Goal: Book appointment/travel/reservation

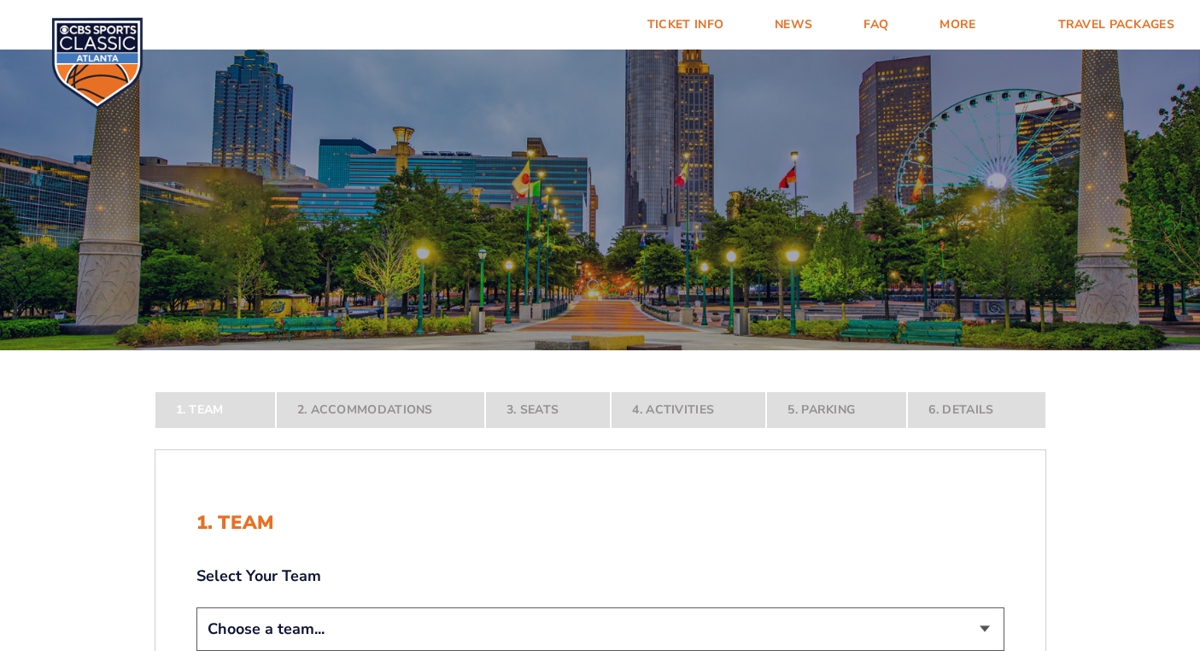
scroll to position [161, 0]
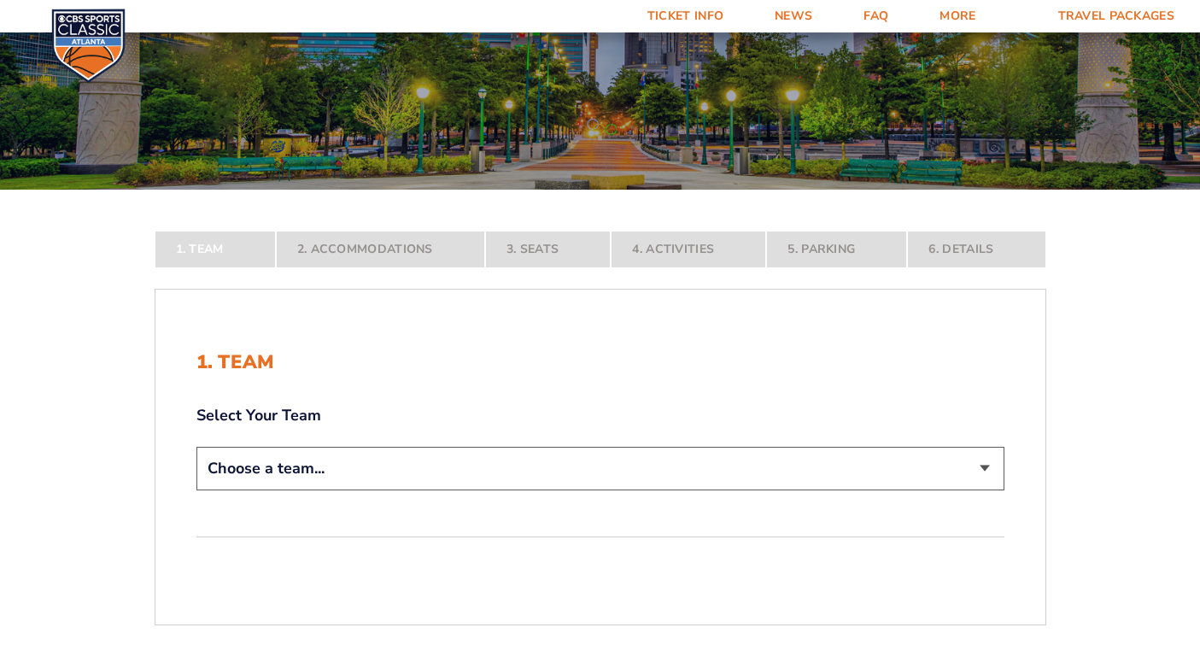
select select "12956"
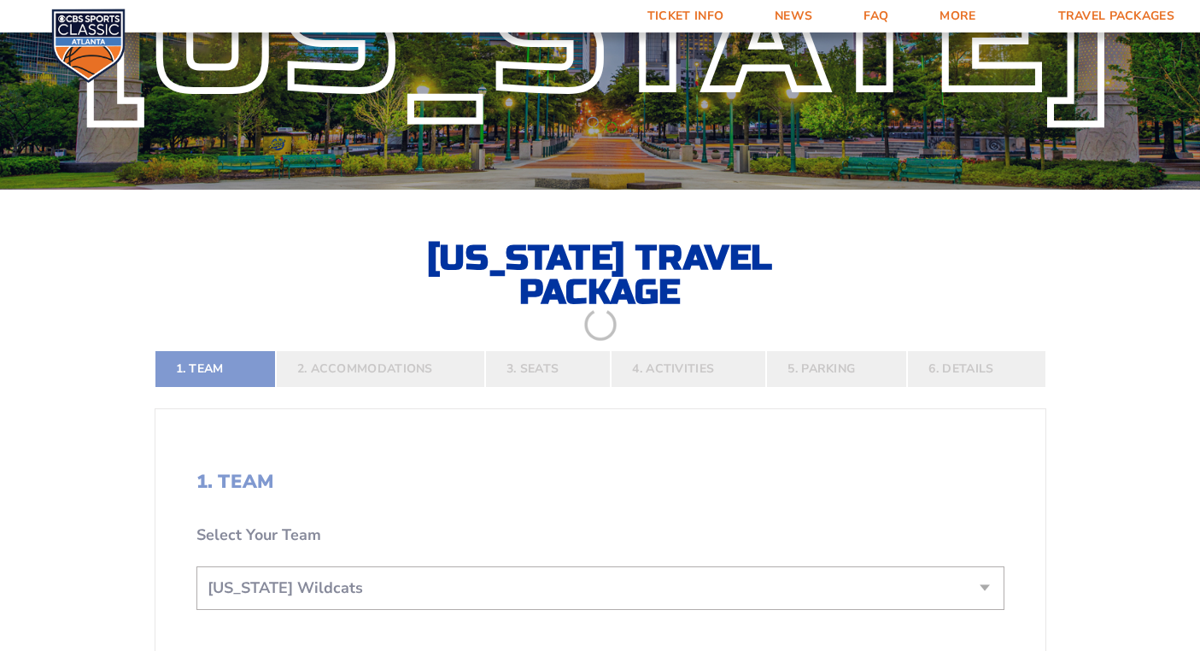
scroll to position [335, 0]
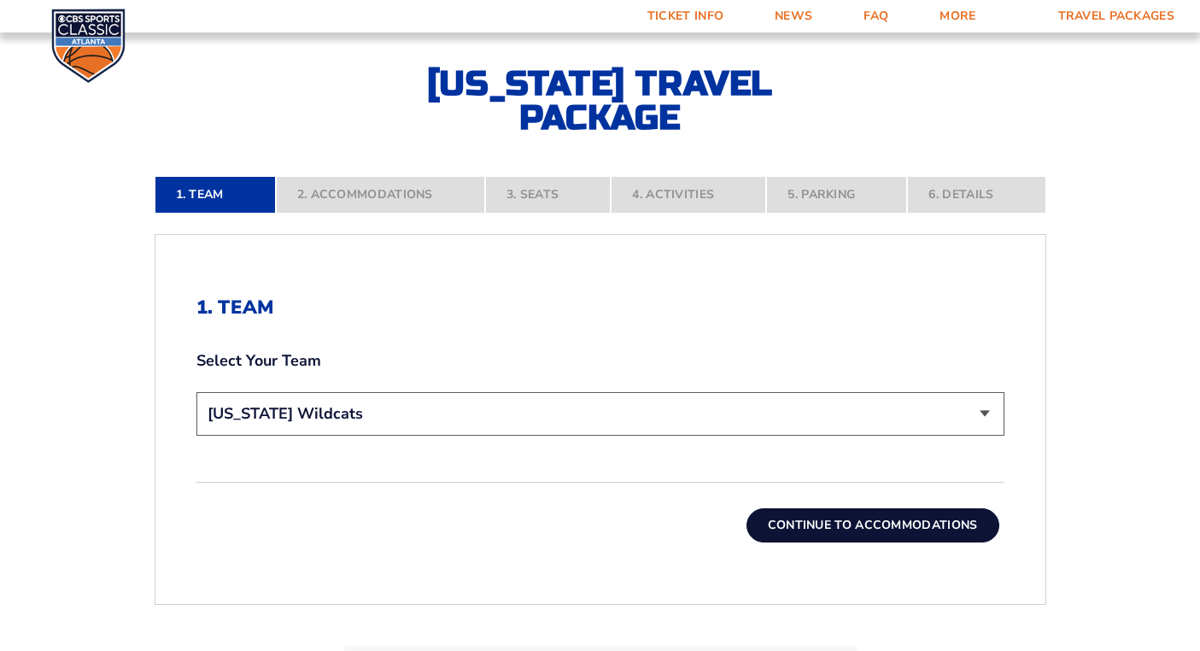
click at [817, 525] on button "Continue To Accommodations" at bounding box center [873, 525] width 253 height 34
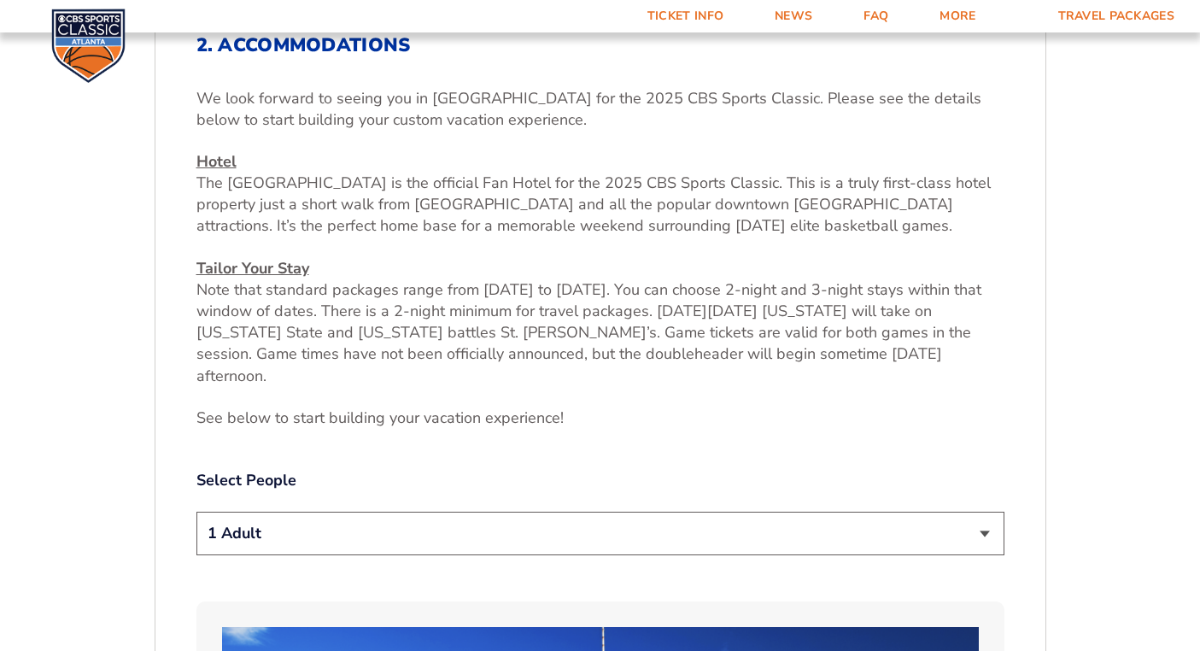
scroll to position [744, 0]
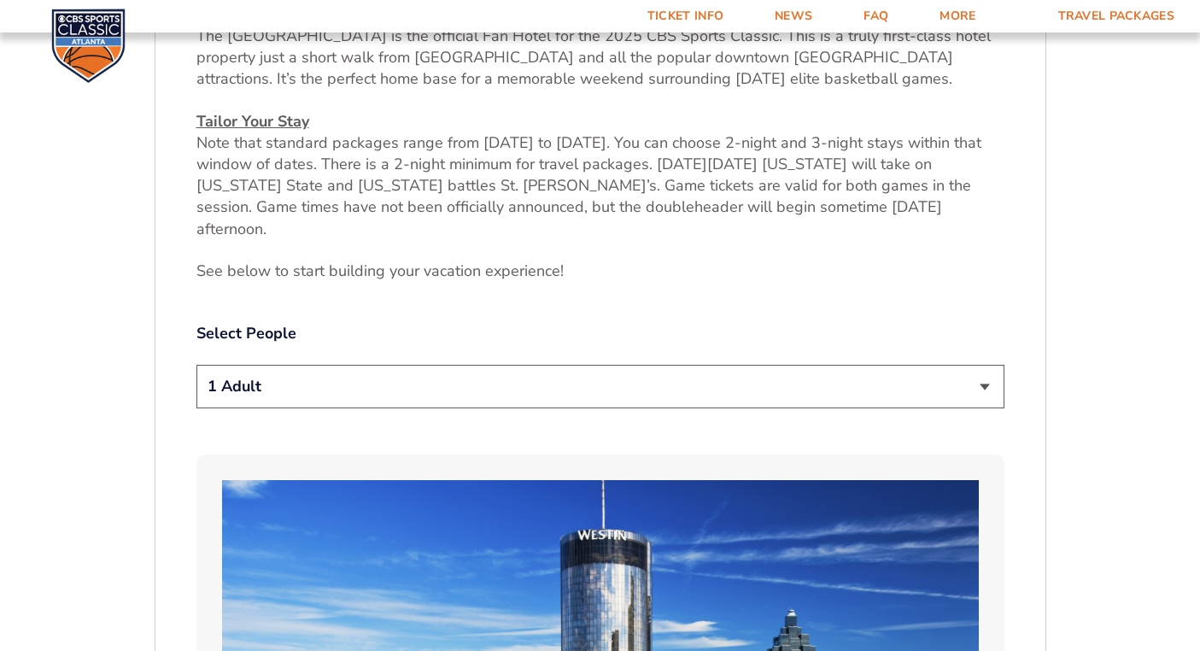
select select "2 Adults"
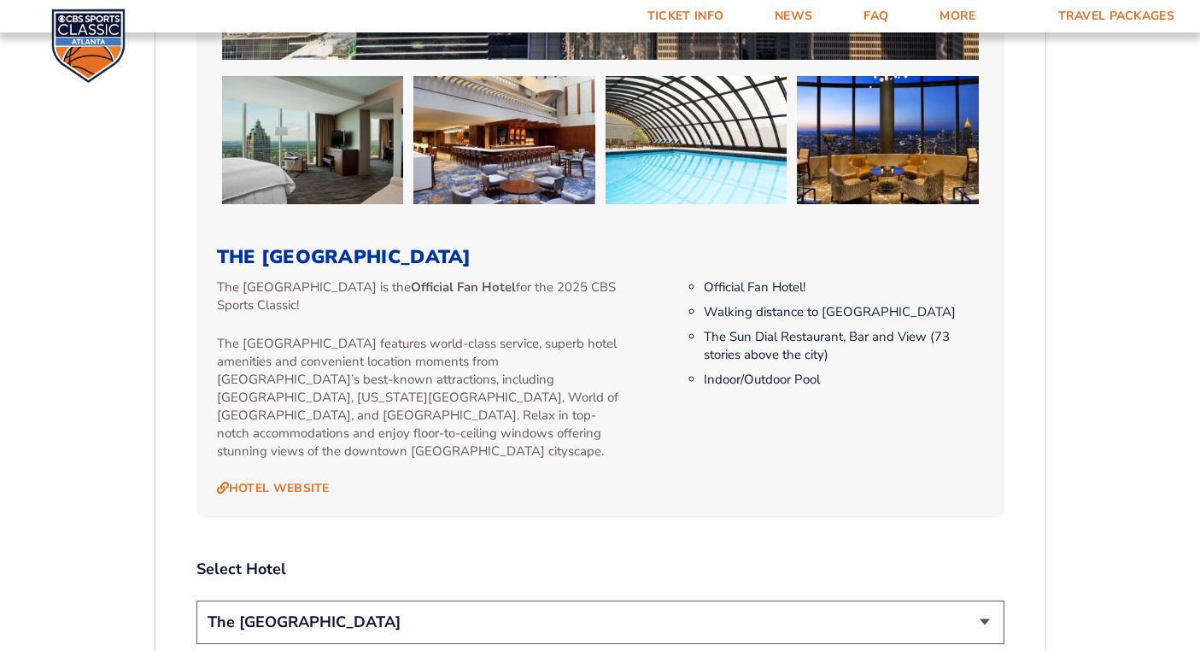
scroll to position [1018, 0]
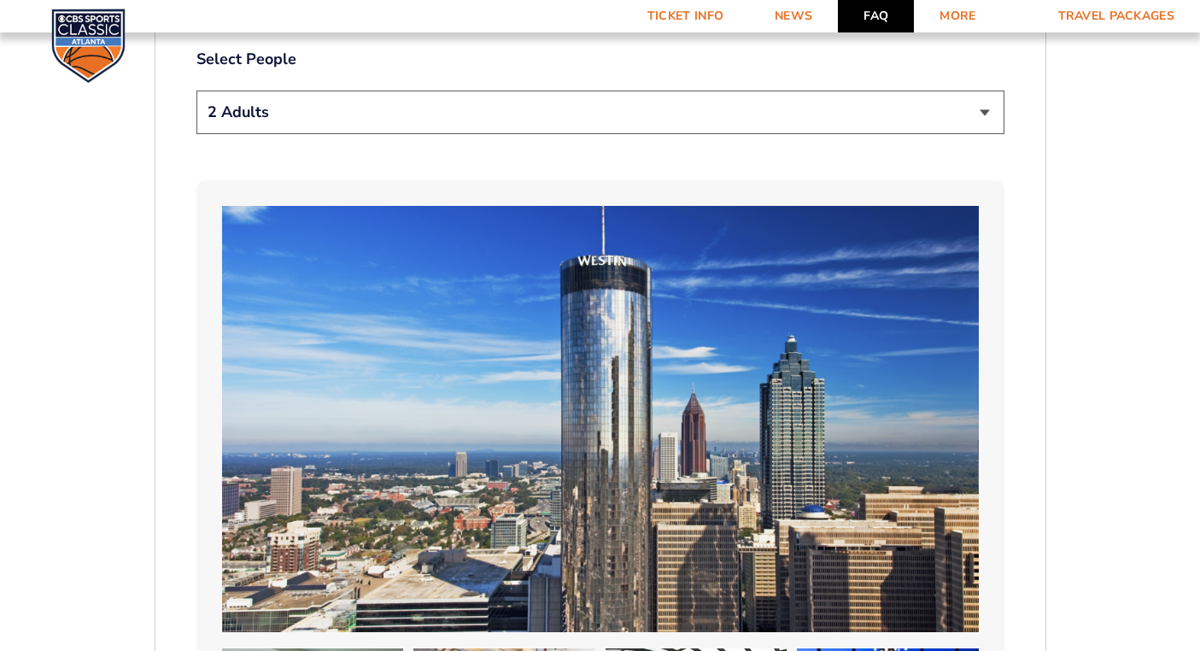
click at [871, 21] on link "FAQ" at bounding box center [876, 16] width 76 height 32
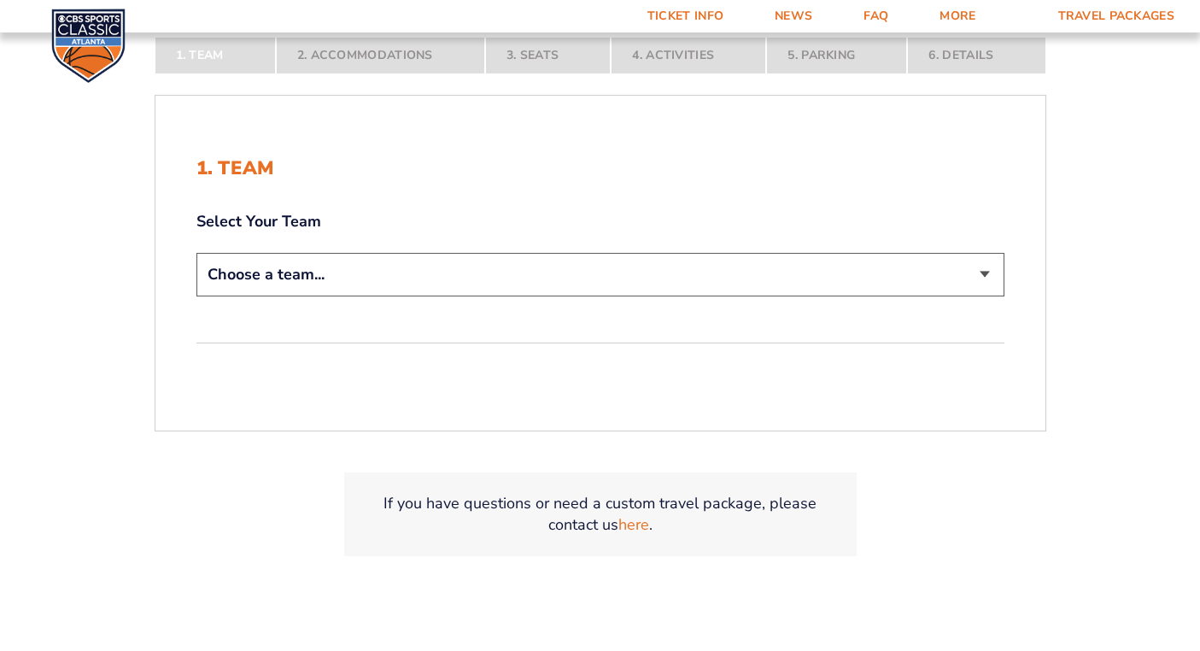
scroll to position [190, 0]
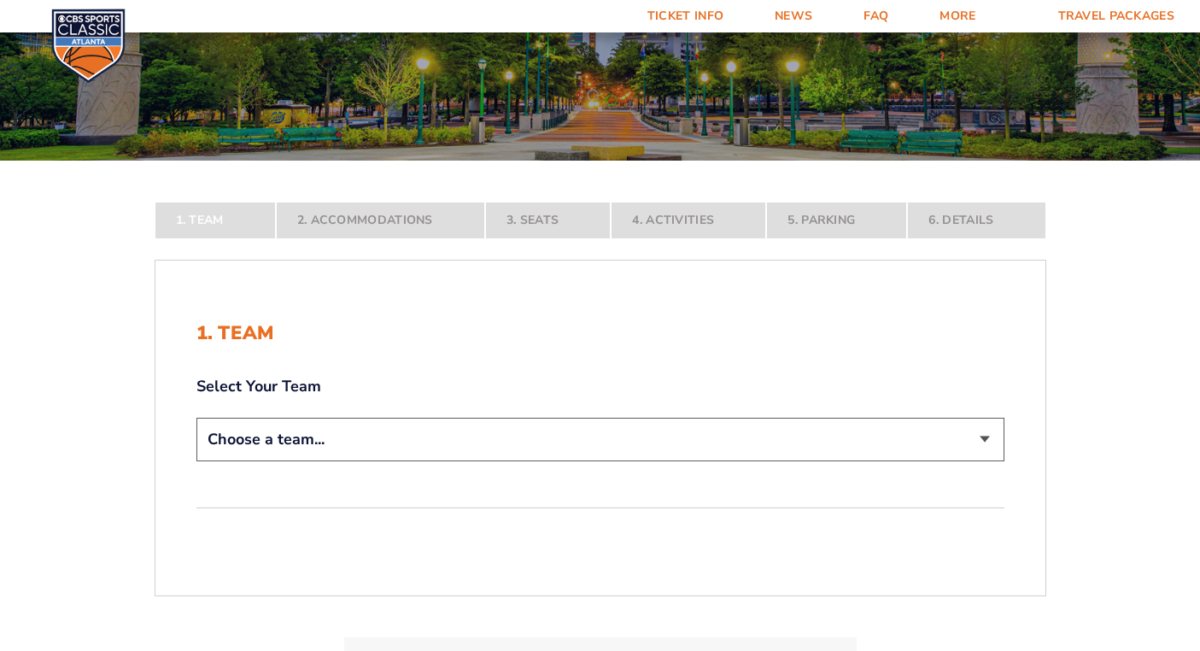
click at [948, 227] on nav "1. Team 2. Accommodations 3. Seats 4. Activities 5. Parking 6. Details" at bounding box center [601, 221] width 892 height 38
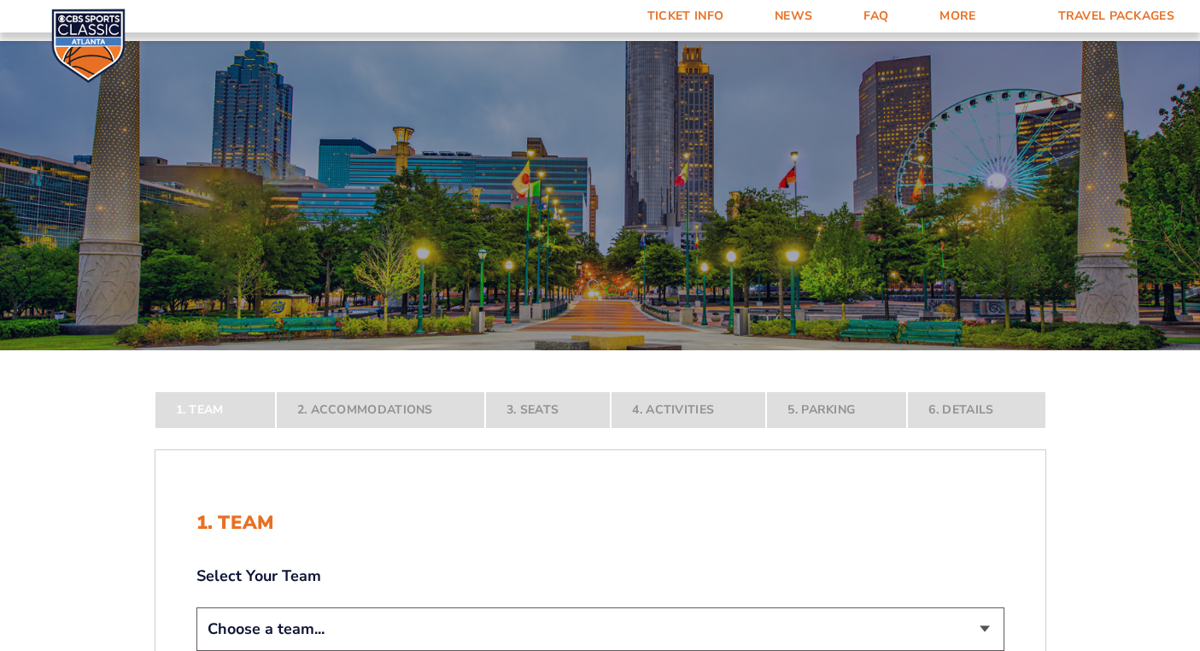
scroll to position [364, 0]
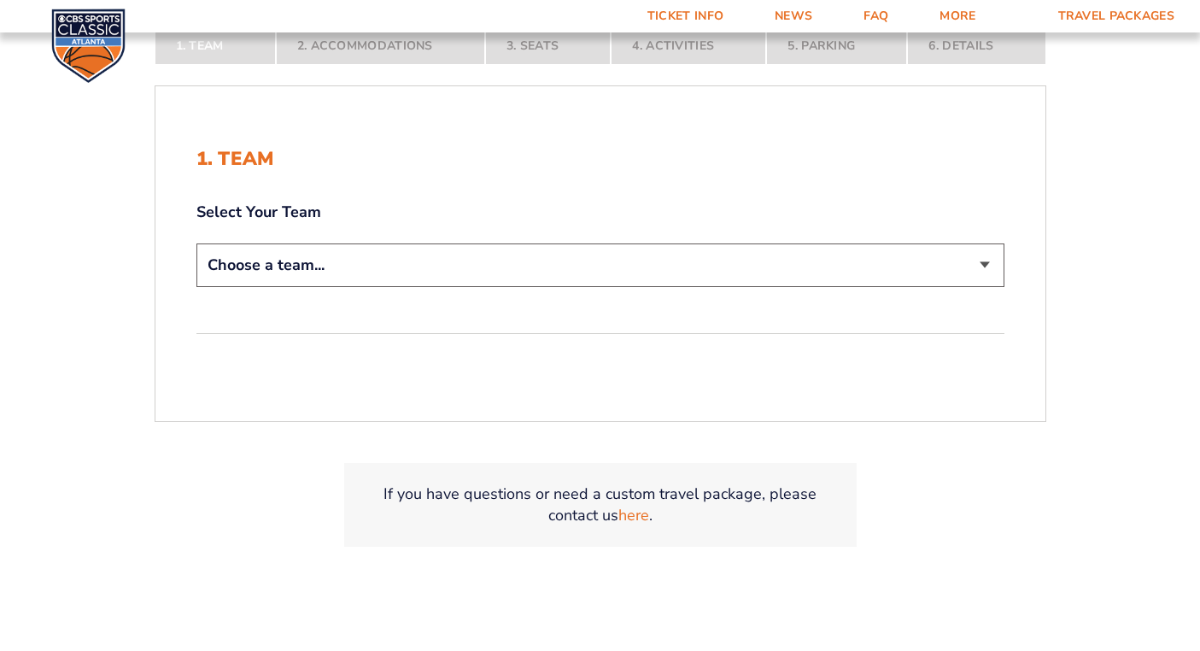
select select "12956"
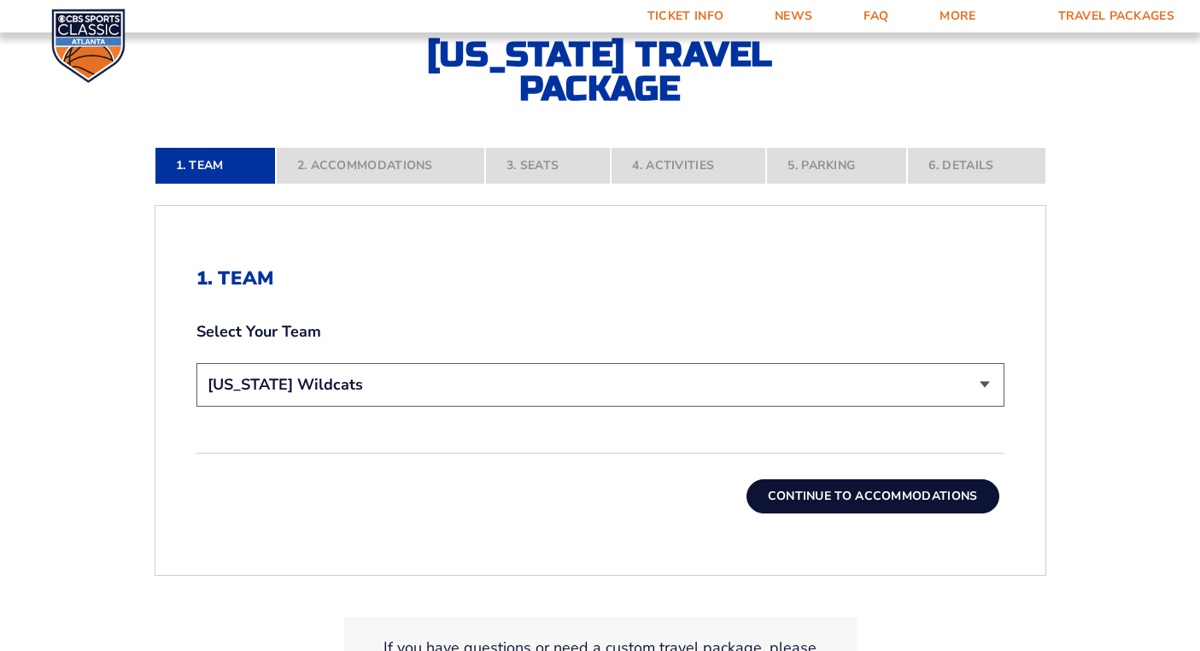
click at [789, 493] on button "Continue To Accommodations" at bounding box center [873, 496] width 253 height 34
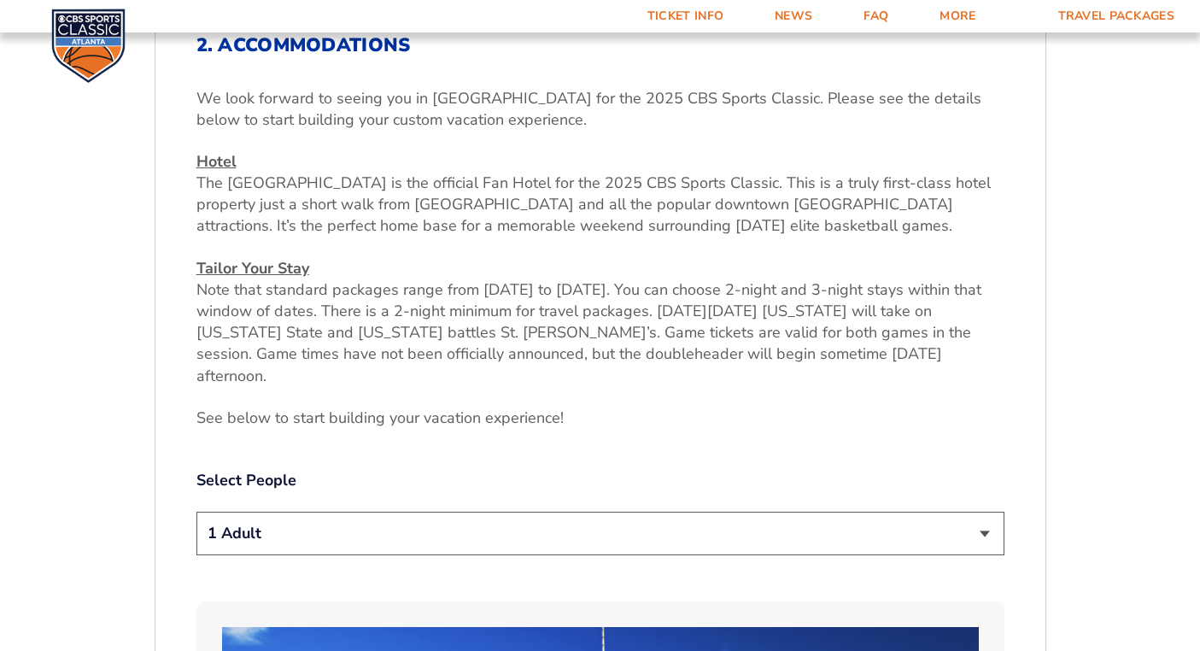
scroll to position [772, 0]
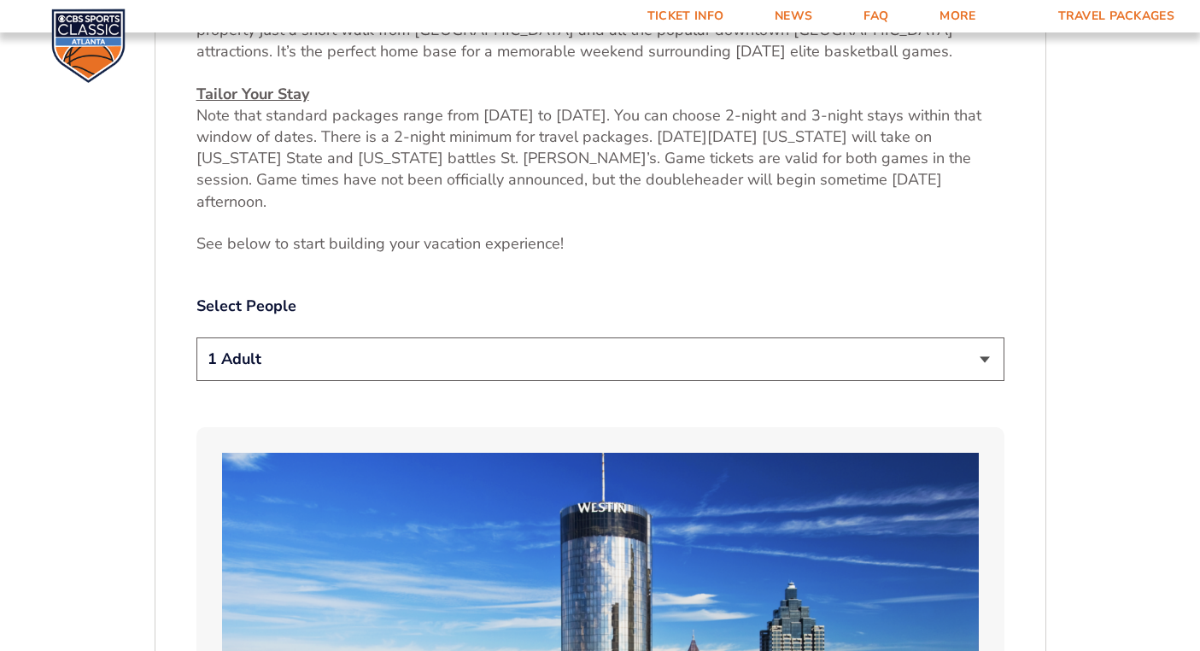
select select "2 Adults"
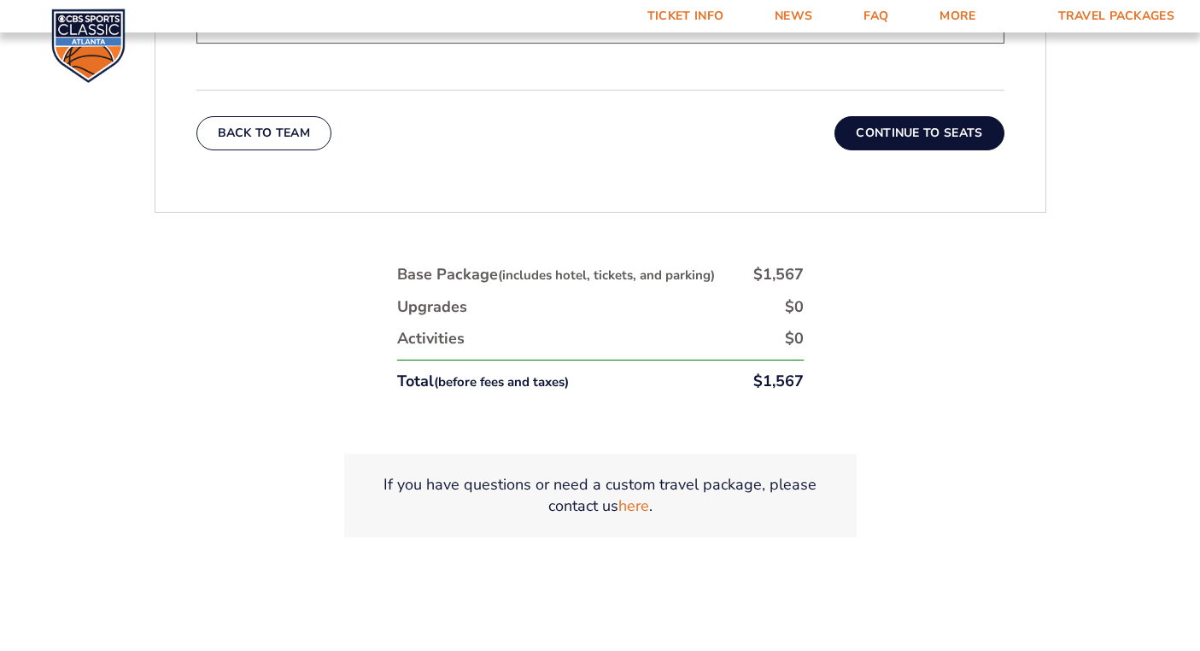
scroll to position [2797, 0]
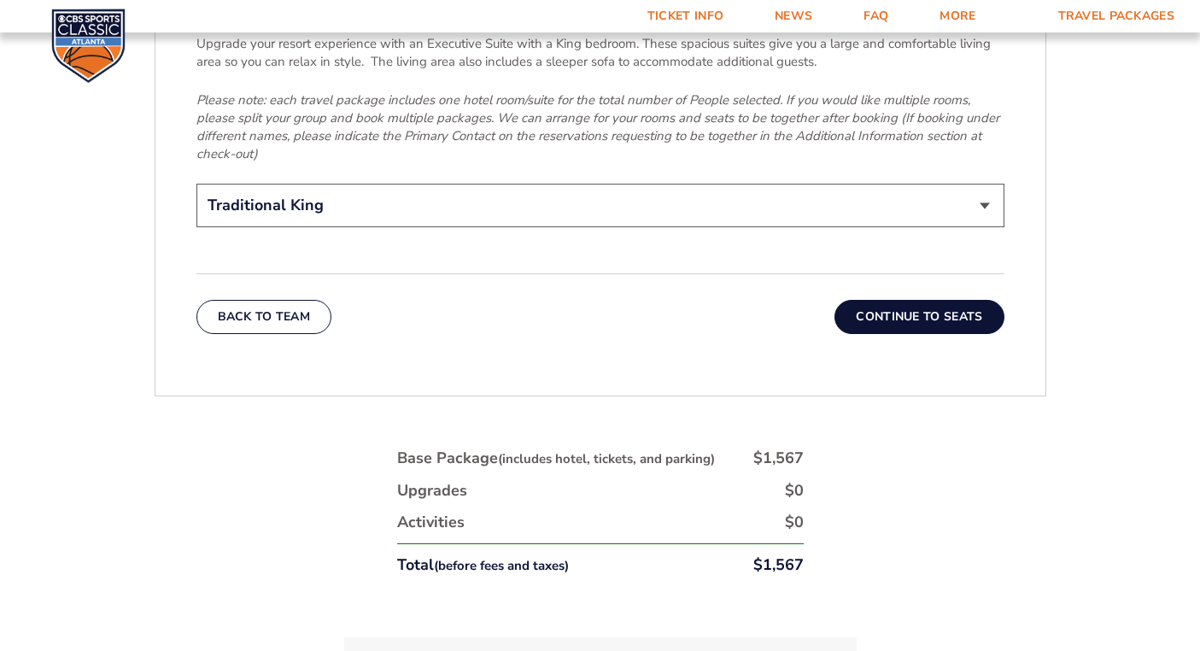
click at [920, 300] on button "Continue To Seats" at bounding box center [919, 317] width 169 height 34
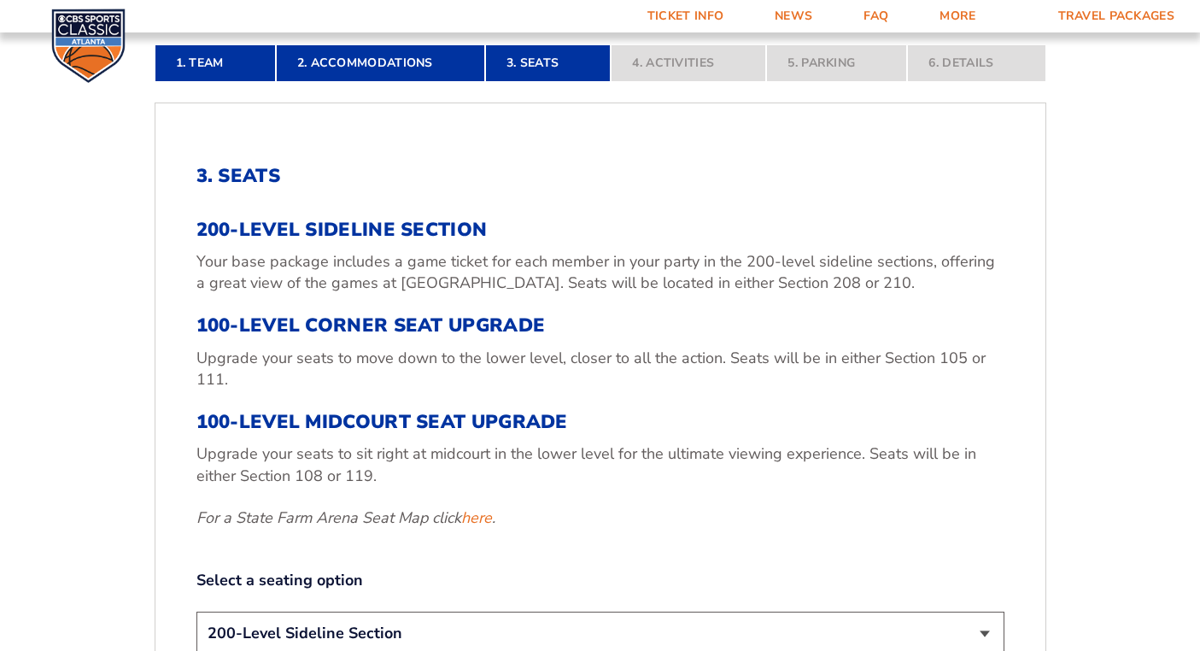
scroll to position [624, 0]
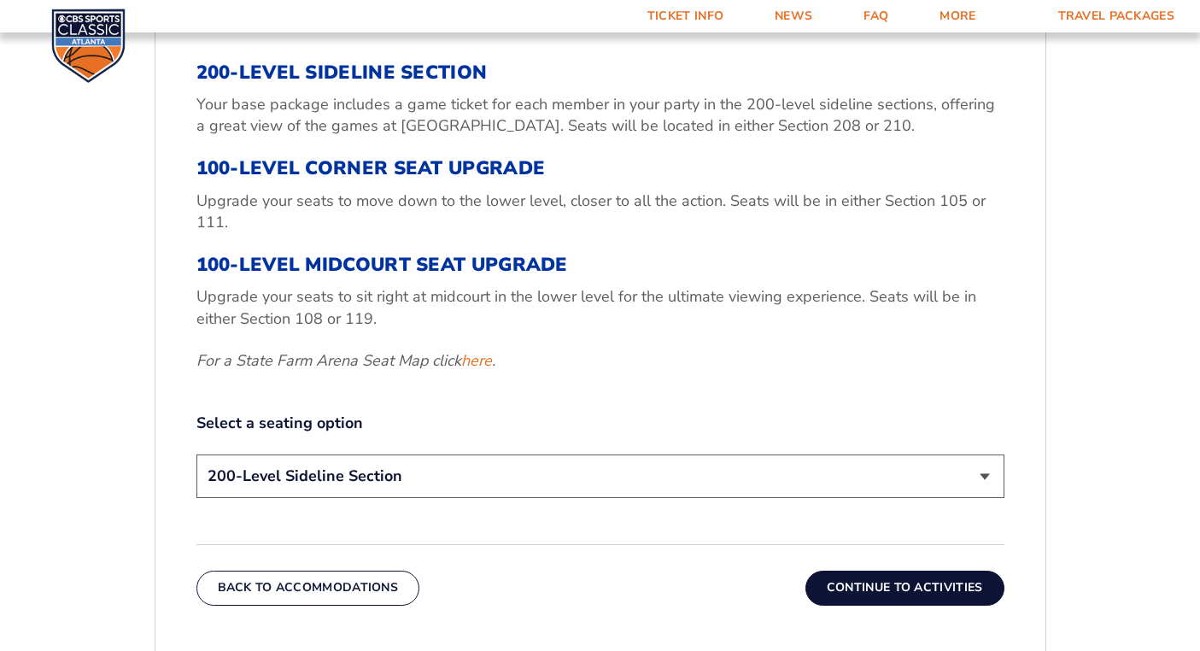
click at [871, 585] on button "Continue To Activities" at bounding box center [905, 588] width 199 height 34
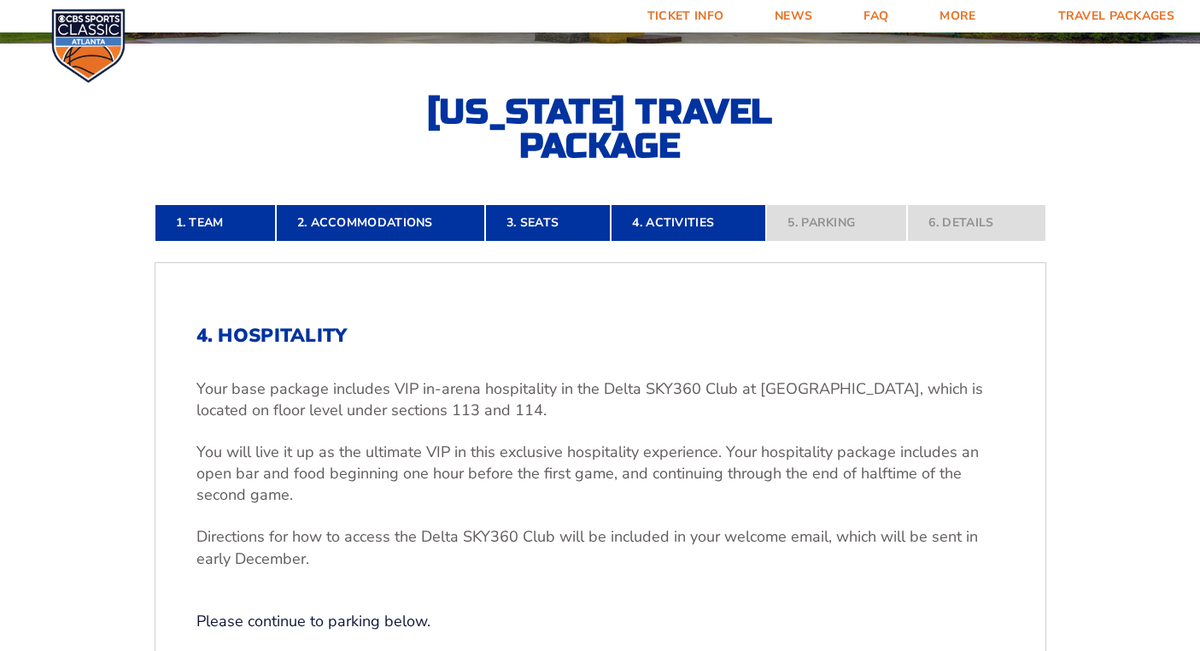
scroll to position [484, 0]
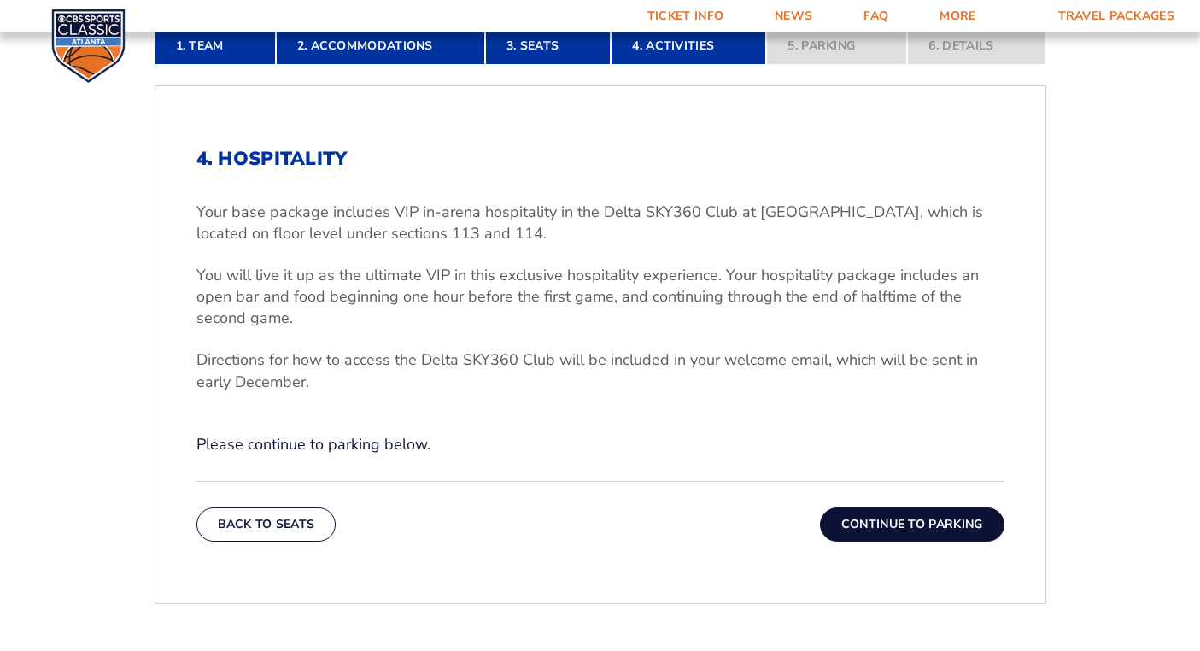
click at [884, 516] on button "Continue To Parking" at bounding box center [912, 525] width 185 height 34
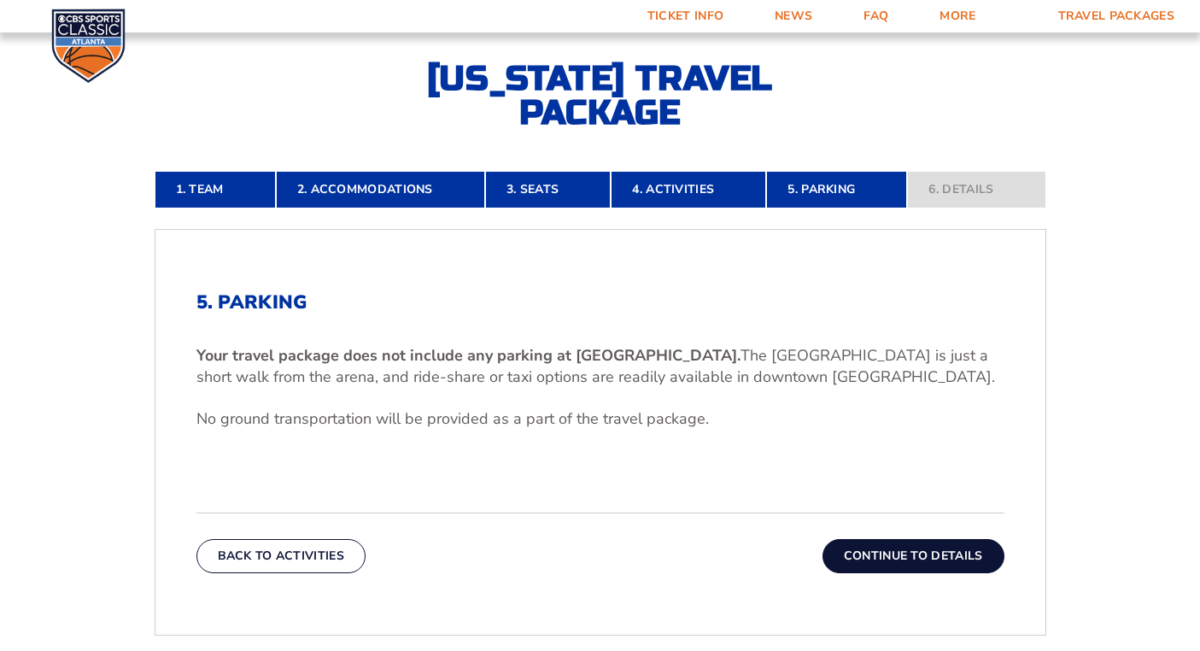
scroll to position [373, 0]
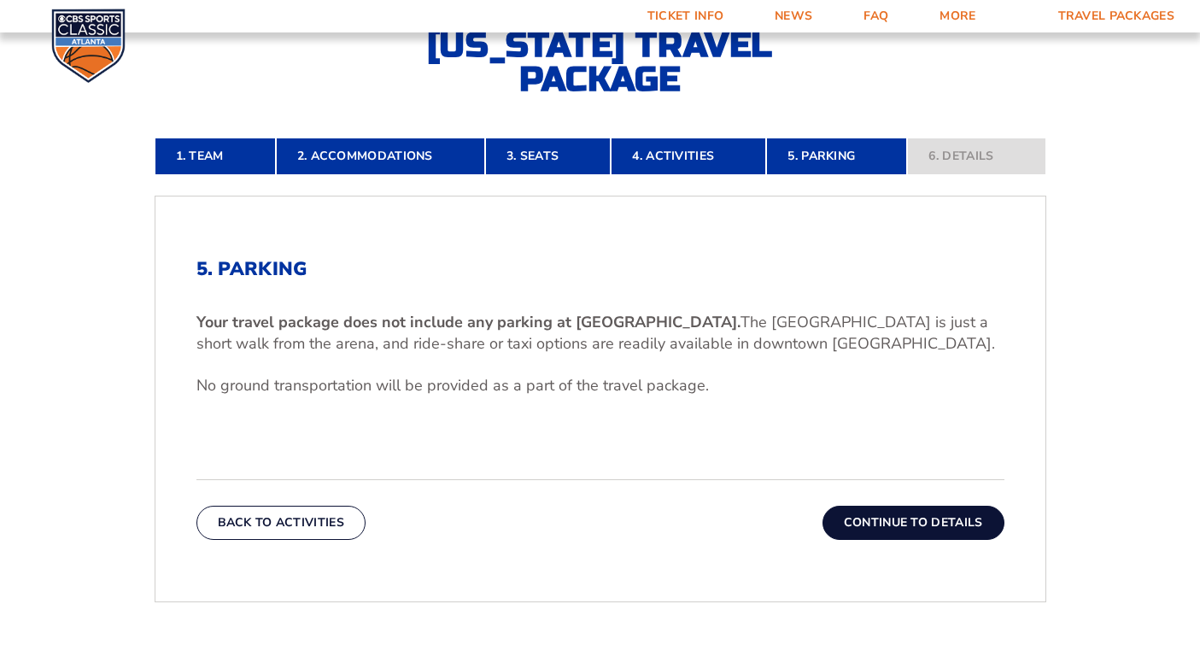
click at [883, 521] on button "Continue To Details" at bounding box center [914, 523] width 182 height 34
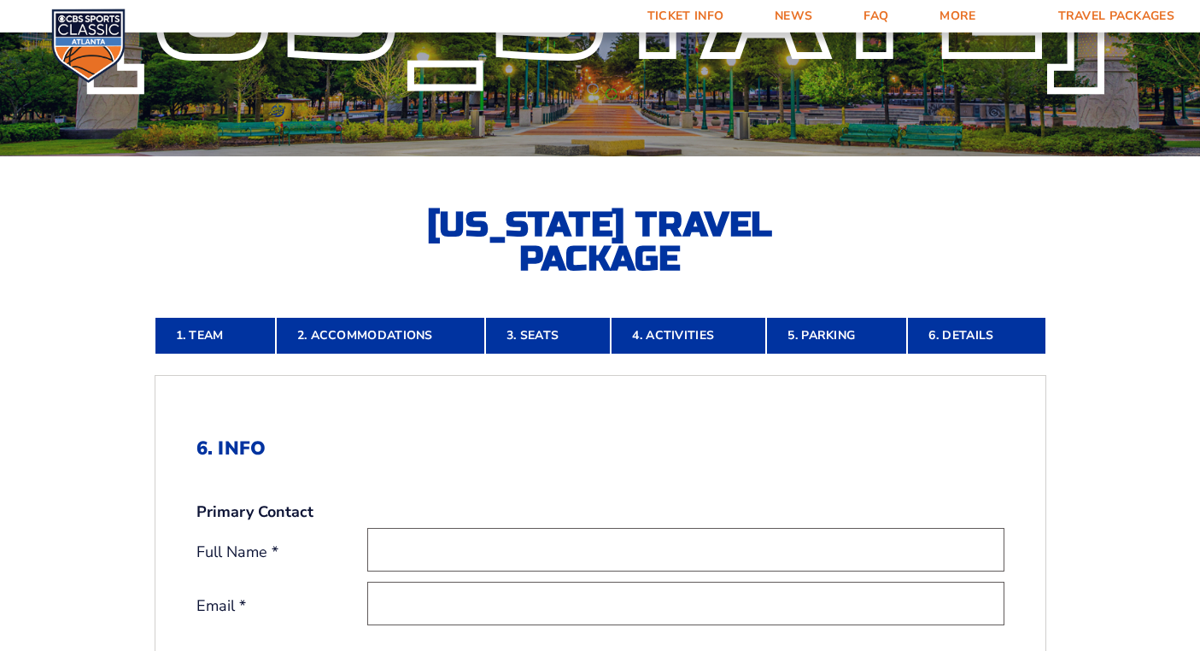
scroll to position [0, 0]
